Goal: Task Accomplishment & Management: Complete application form

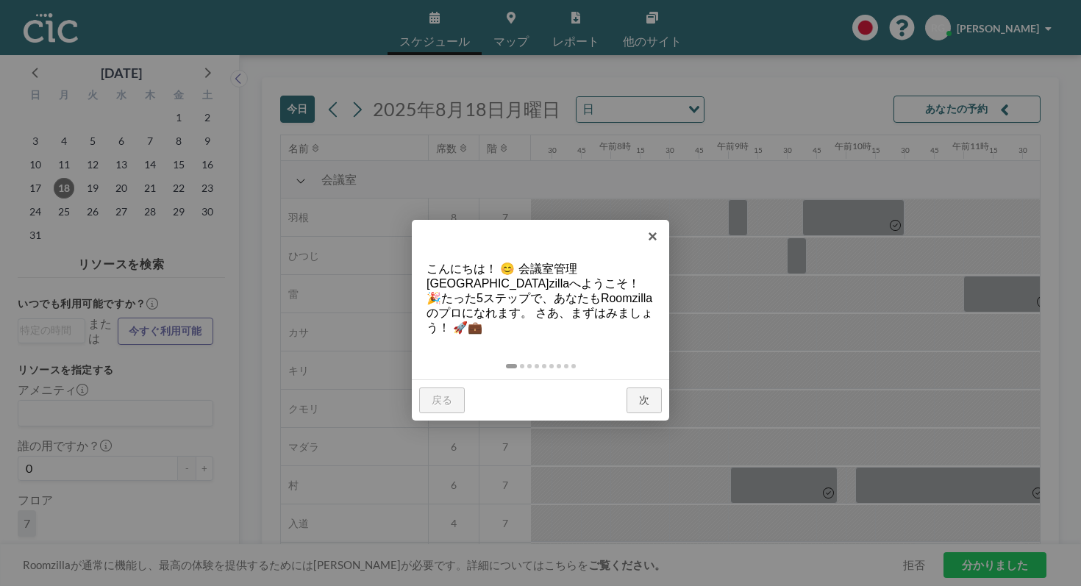
scroll to position [0, 1123]
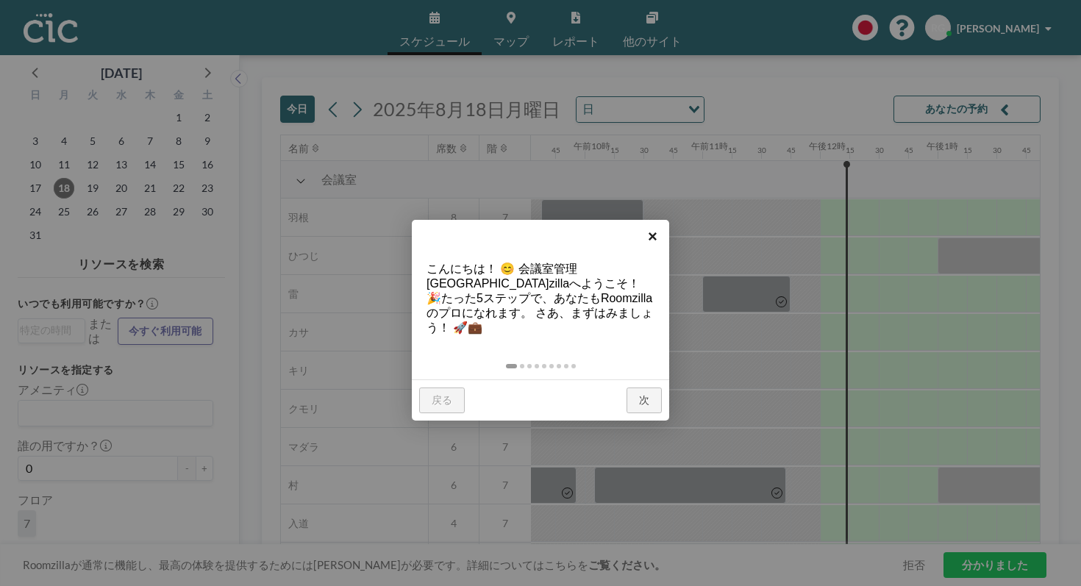
click at [652, 237] on font "×" at bounding box center [653, 236] width 10 height 18
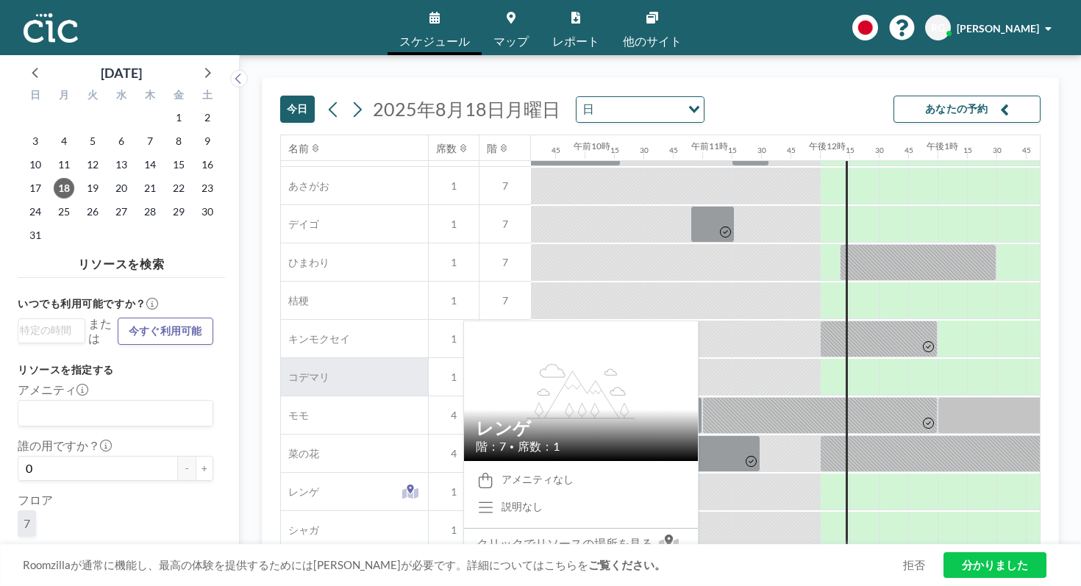
scroll to position [495, 1123]
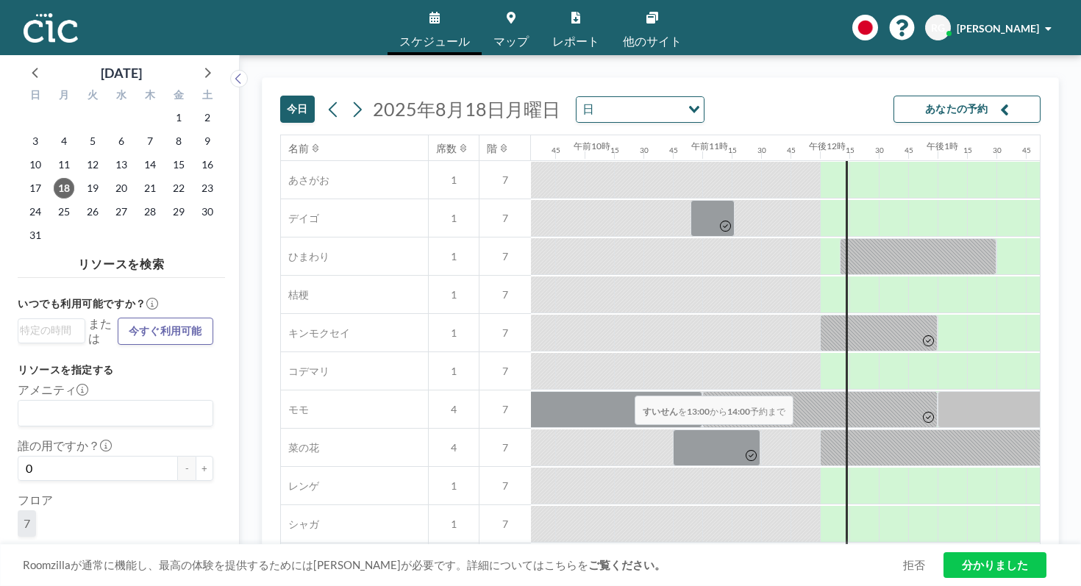
drag, startPoint x: 559, startPoint y: 362, endPoint x: 630, endPoint y: 361, distance: 71.3
click at [937, 544] on div at bounding box center [996, 562] width 118 height 37
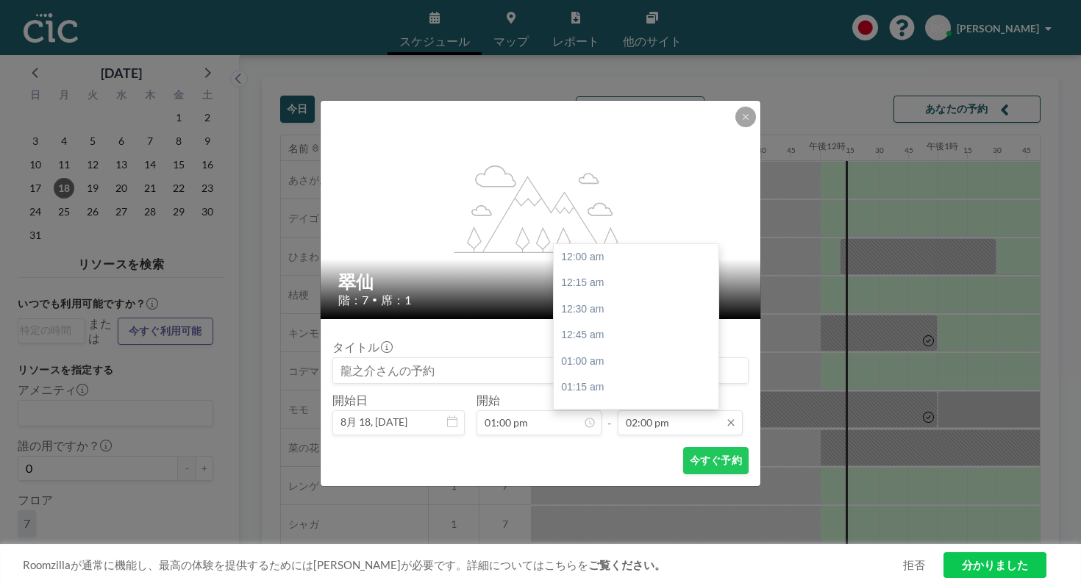
scroll to position [1314, 0]
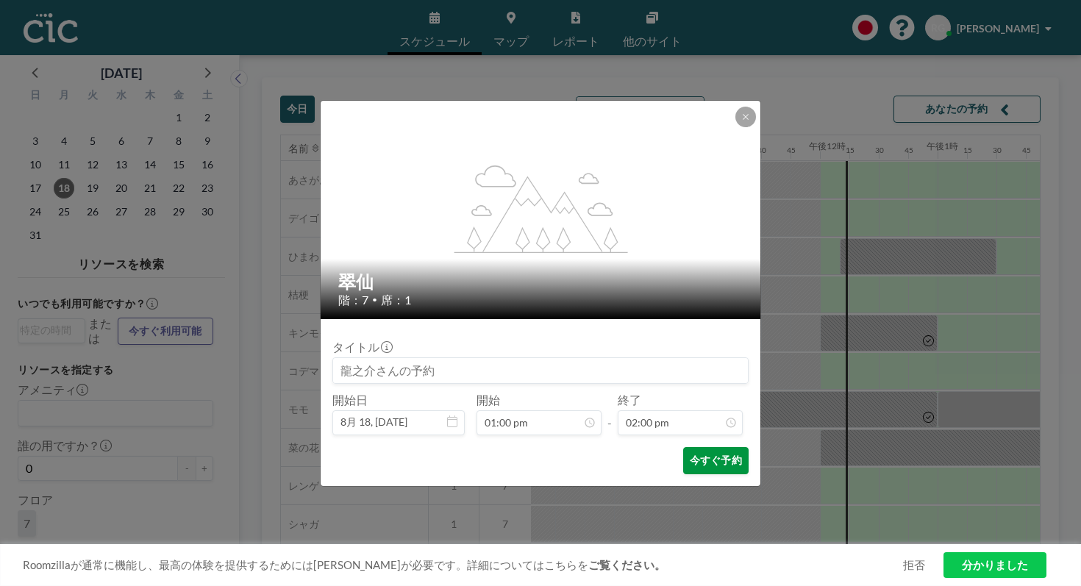
click at [690, 454] on font "今すぐ予約" at bounding box center [716, 460] width 52 height 12
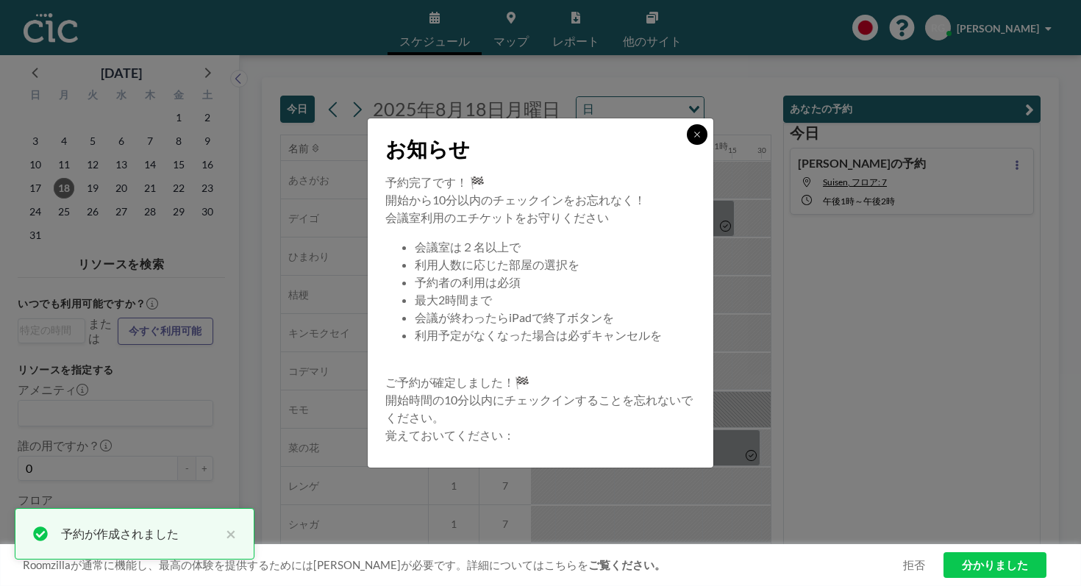
click at [694, 137] on icon at bounding box center [696, 134] width 5 height 5
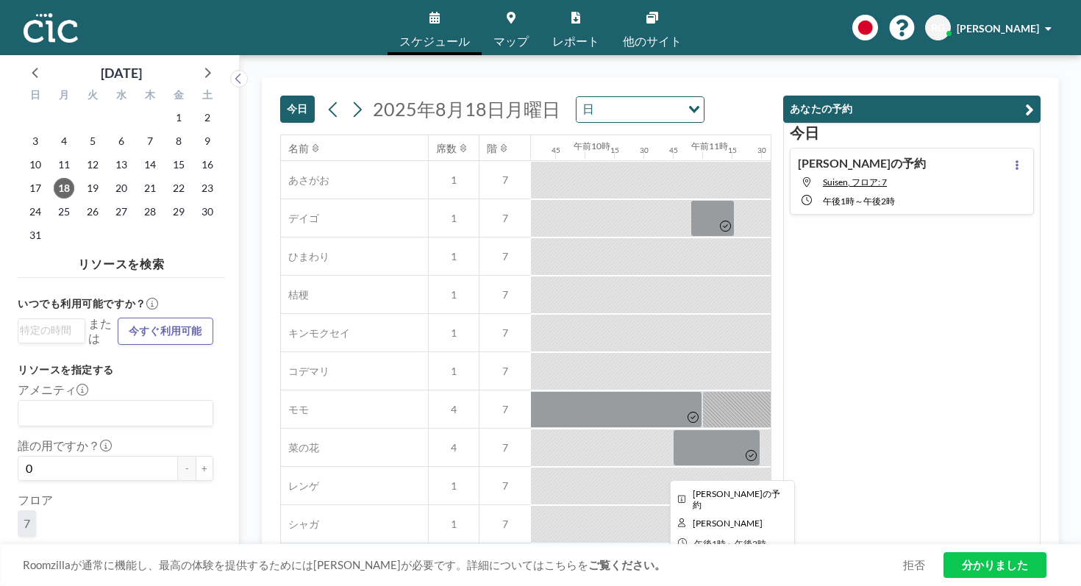
click at [937, 544] on div at bounding box center [996, 562] width 118 height 37
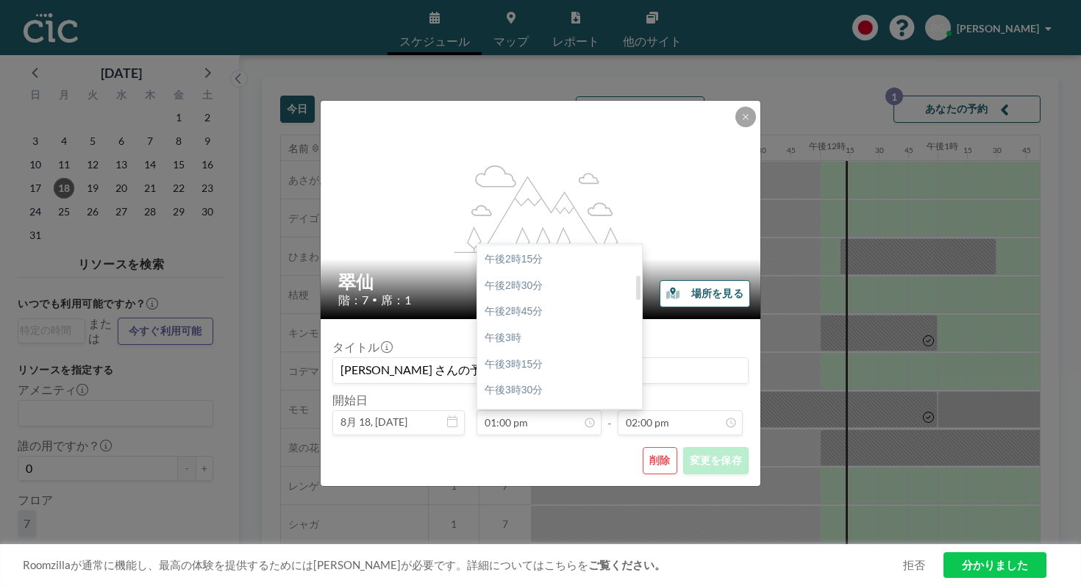
scroll to position [241, 0]
click at [521, 401] on font "午後4時" at bounding box center [502, 407] width 37 height 12
type input "04:00 pm"
type input "04:15 pm"
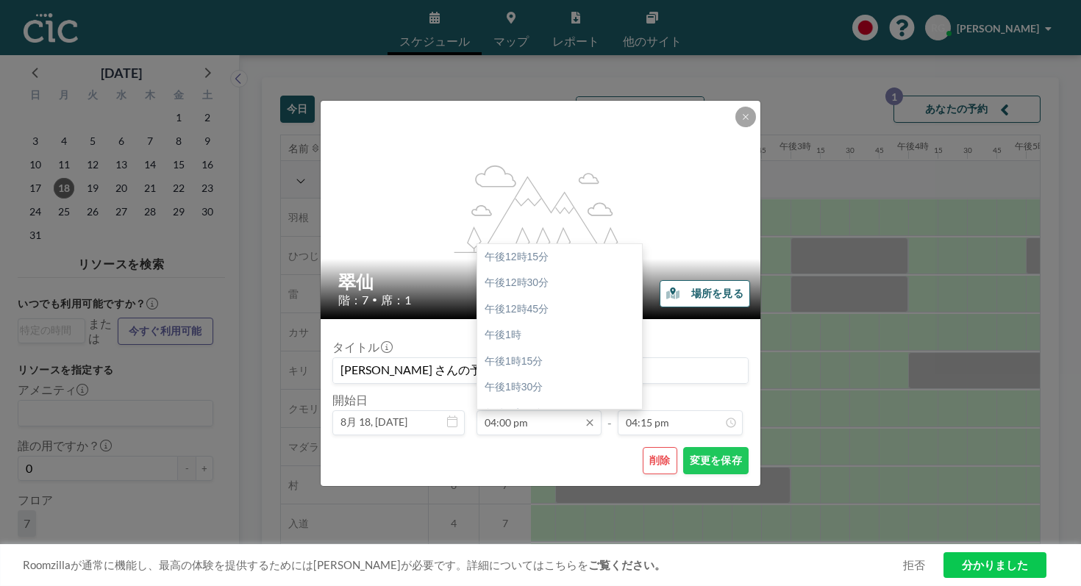
scroll to position [352, 0]
click at [545, 410] on input "04:00 pm" at bounding box center [538, 422] width 125 height 25
click at [527, 256] on div "午後1時" at bounding box center [559, 269] width 165 height 26
type input "01:00 pm"
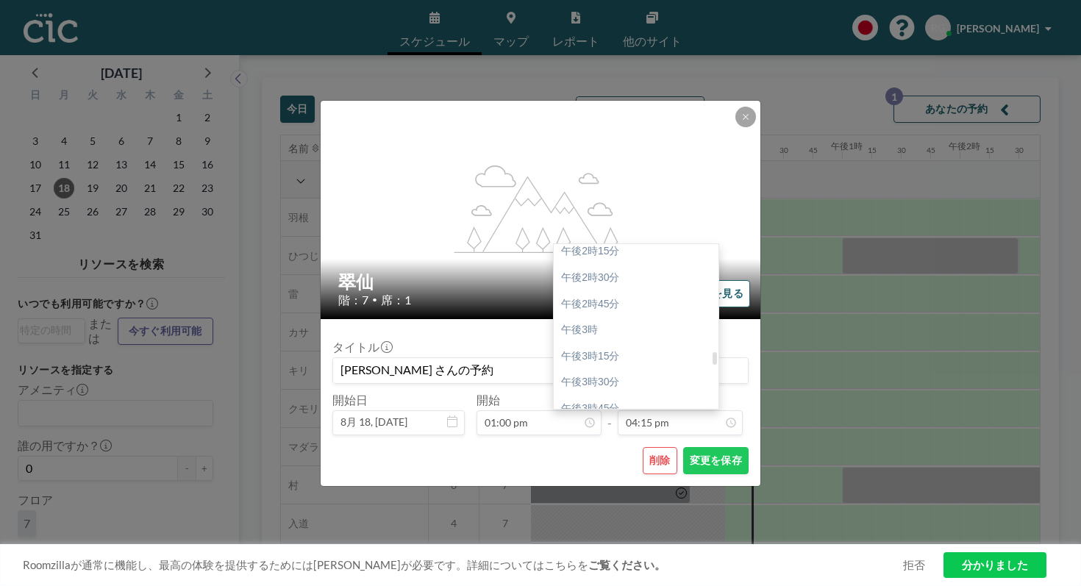
scroll to position [1495, 0]
click at [576, 423] on div "午後4時" at bounding box center [636, 436] width 165 height 26
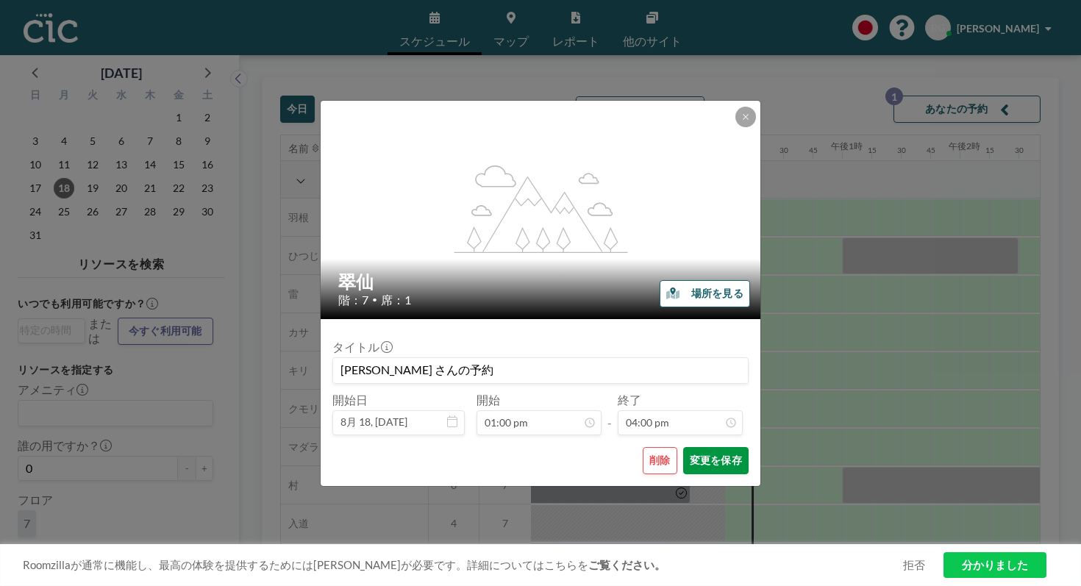
click at [690, 454] on font "変更を保存" at bounding box center [716, 460] width 52 height 12
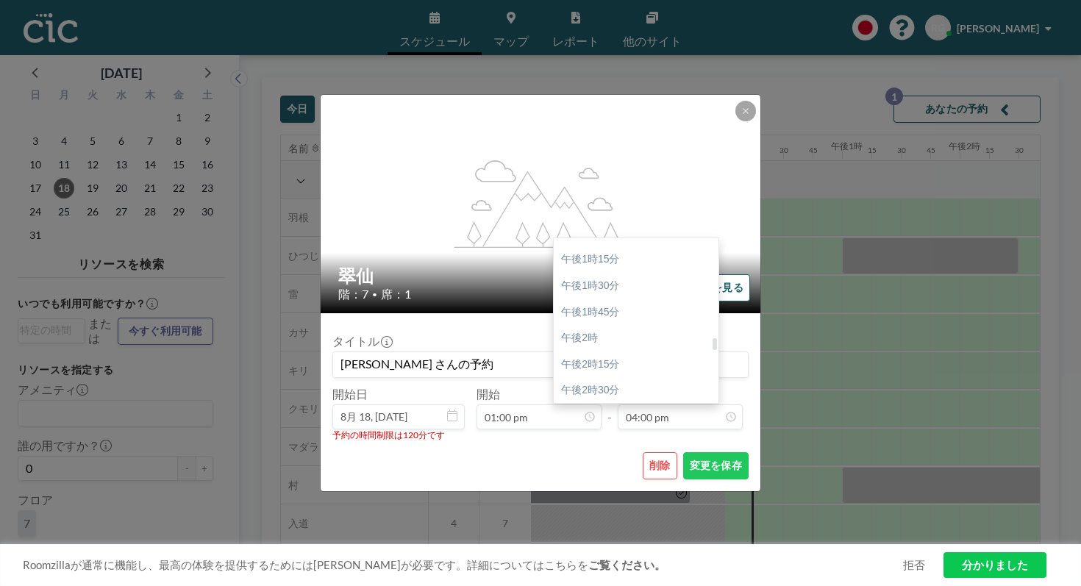
scroll to position [1369, 0]
click at [575, 446] on font "午後3時" at bounding box center [579, 452] width 37 height 12
type input "03:00 pm"
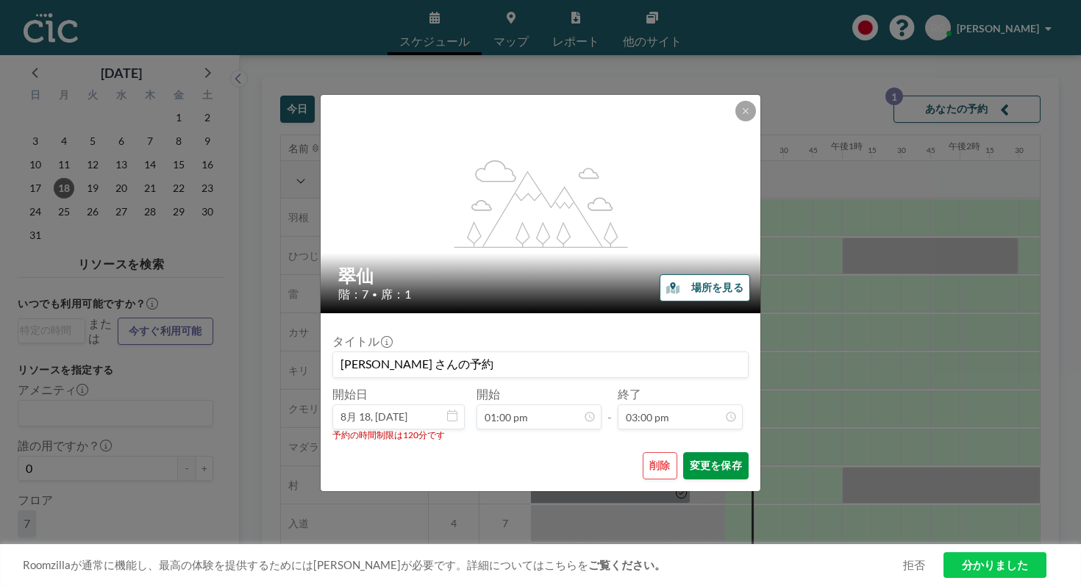
scroll to position [1408, 0]
click at [690, 459] on font "変更を保存" at bounding box center [716, 465] width 52 height 12
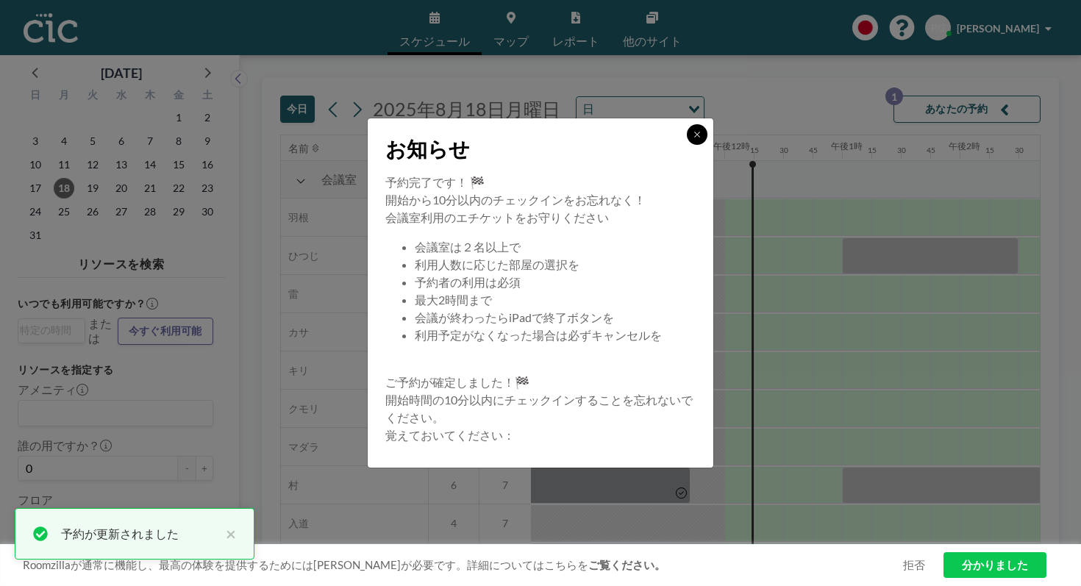
click at [692, 139] on icon at bounding box center [696, 134] width 9 height 9
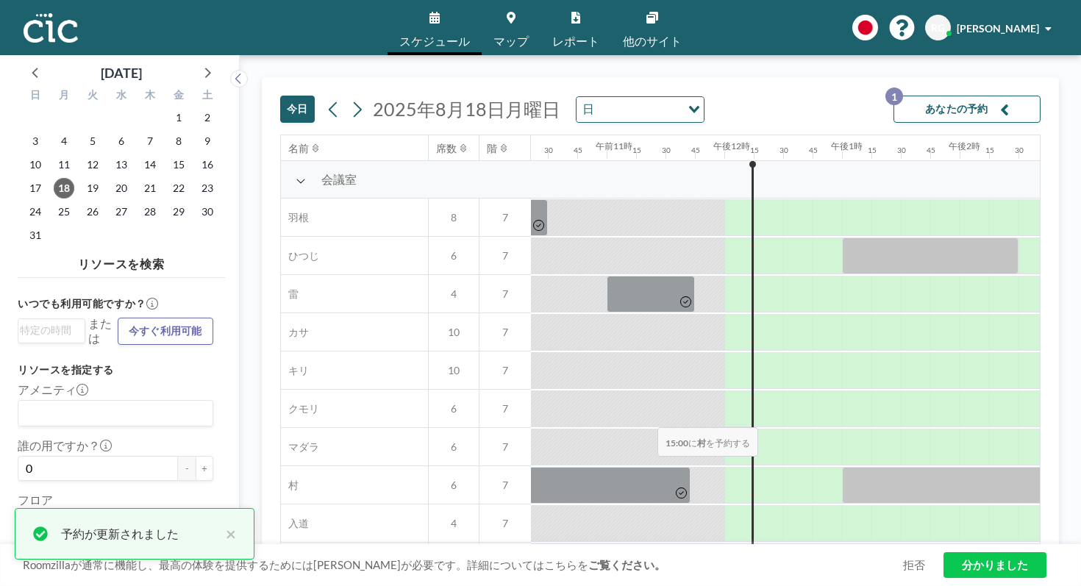
click at [1077, 467] on div at bounding box center [1091, 485] width 29 height 37
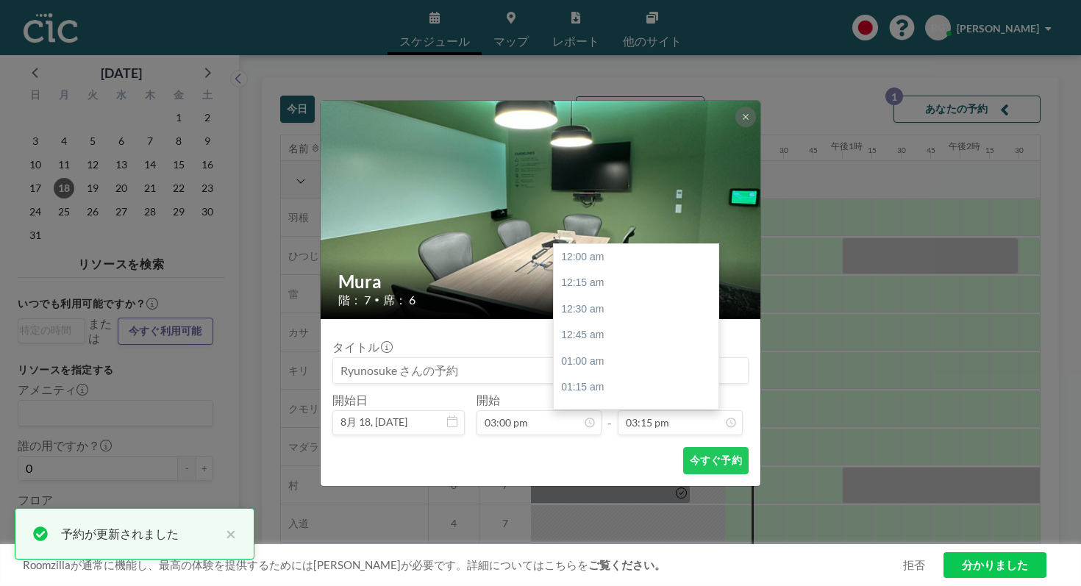
scroll to position [1431, 0]
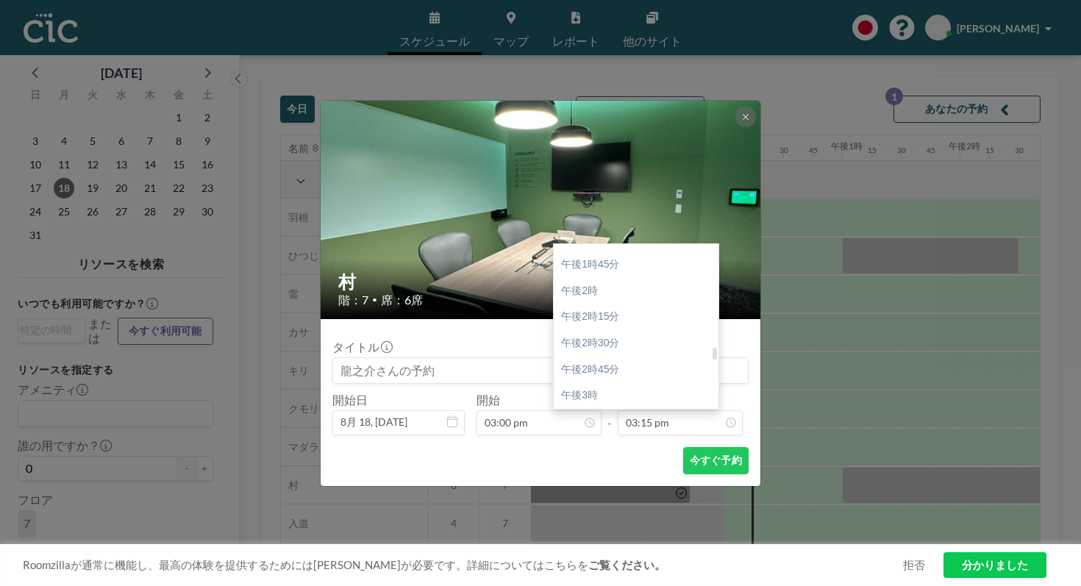
click at [586, 487] on div "午後4時" at bounding box center [636, 500] width 165 height 26
type input "04:00 pm"
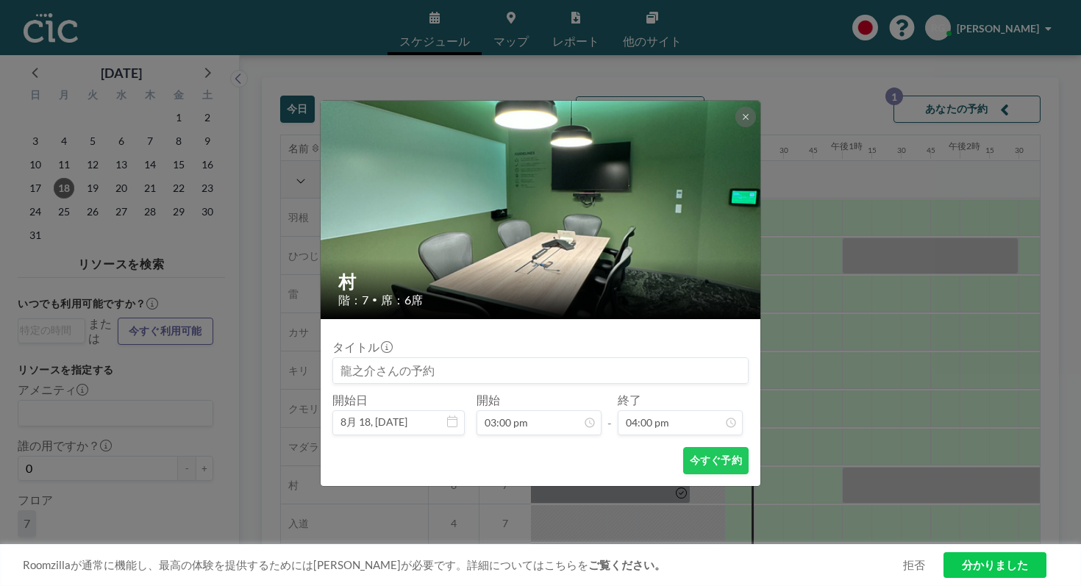
scroll to position [1502, 0]
click at [741, 121] on icon at bounding box center [745, 116] width 9 height 9
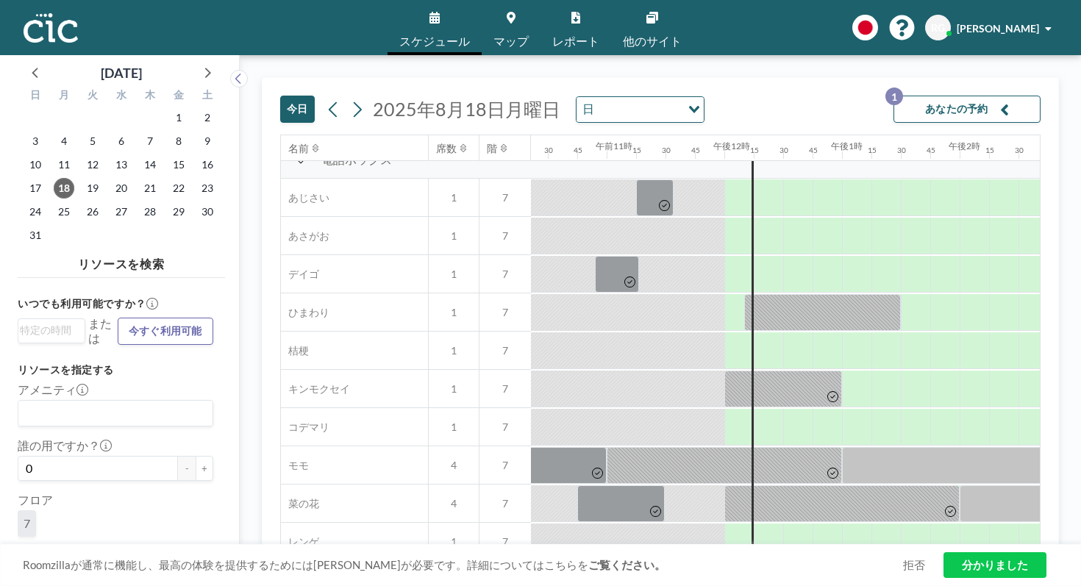
scroll to position [440, 1218]
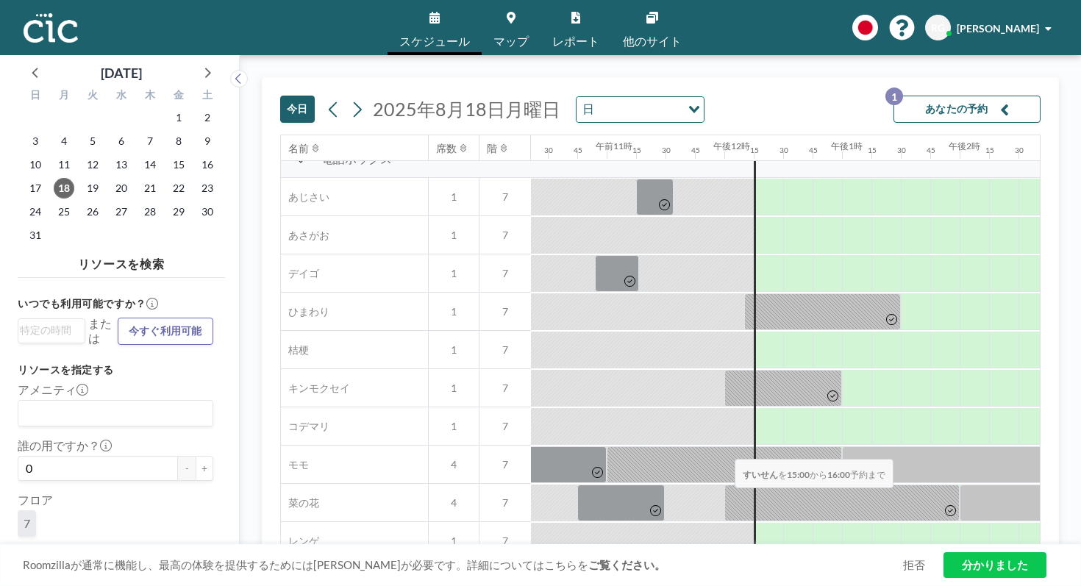
drag, startPoint x: 653, startPoint y: 420, endPoint x: 730, endPoint y: 424, distance: 77.3
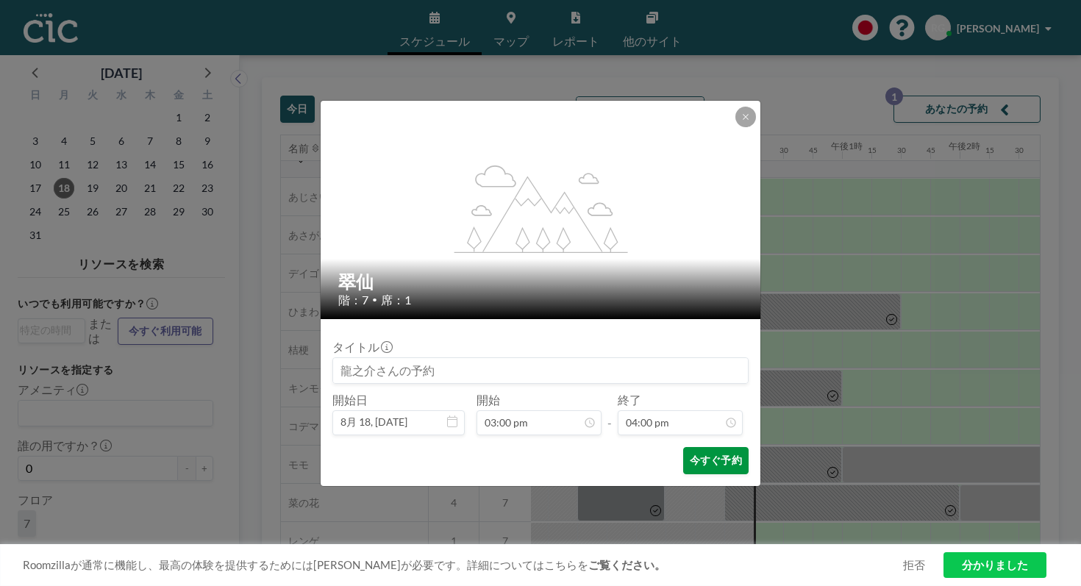
click at [690, 454] on font "今すぐ予約" at bounding box center [716, 460] width 52 height 12
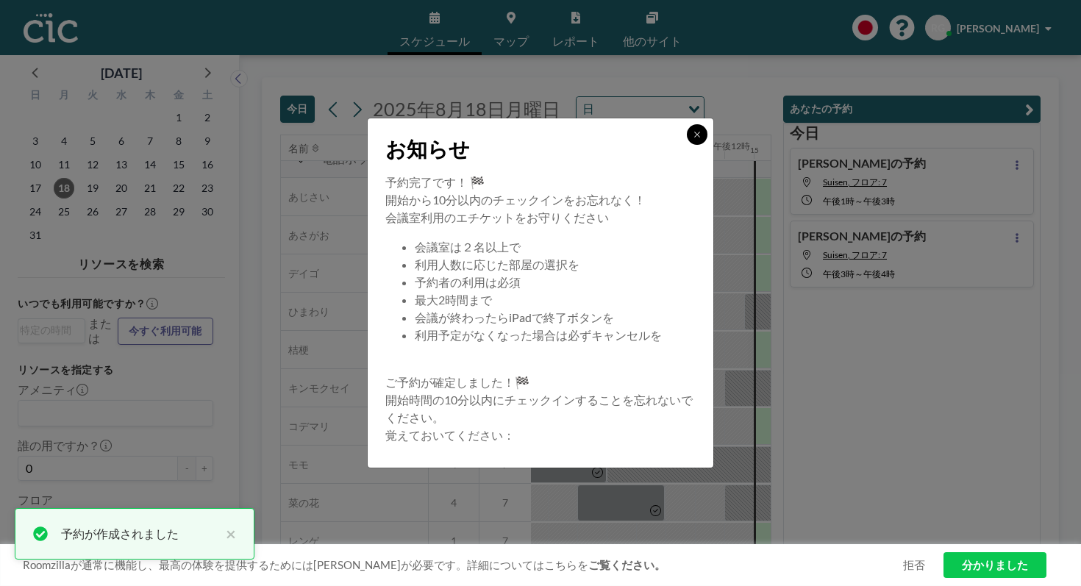
click at [692, 139] on icon at bounding box center [696, 134] width 9 height 9
